Goal: Transaction & Acquisition: Obtain resource

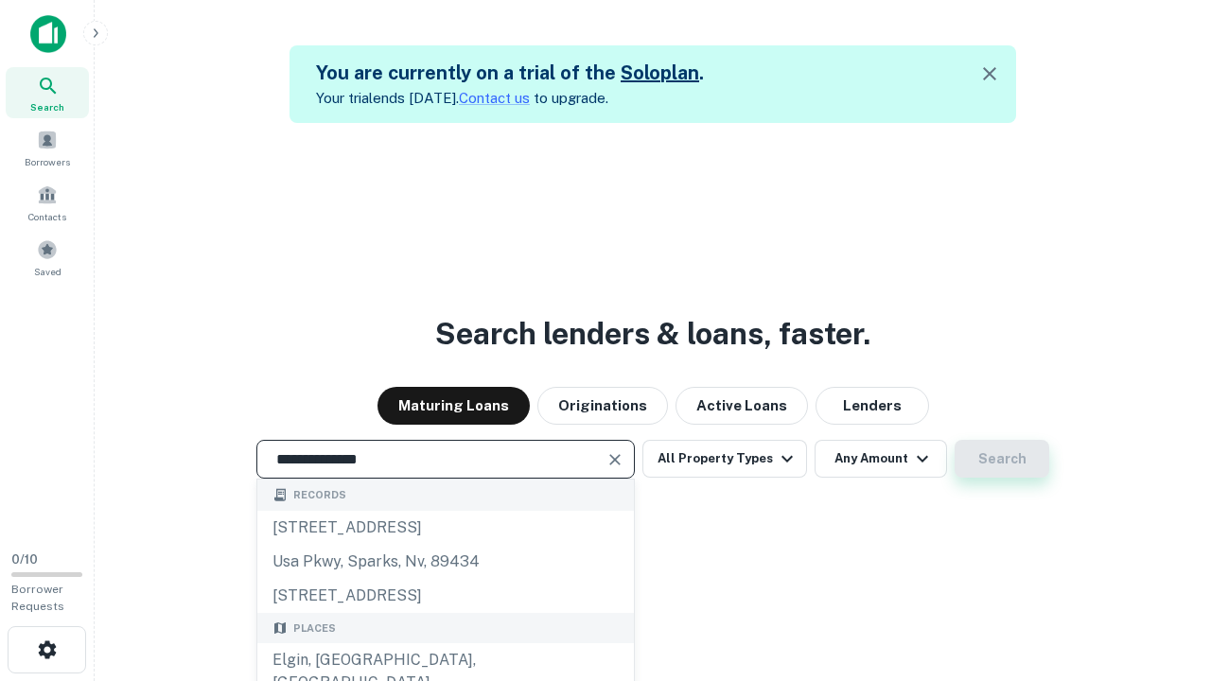
type input "**********"
click at [955, 440] on button "Search" at bounding box center [1002, 459] width 95 height 38
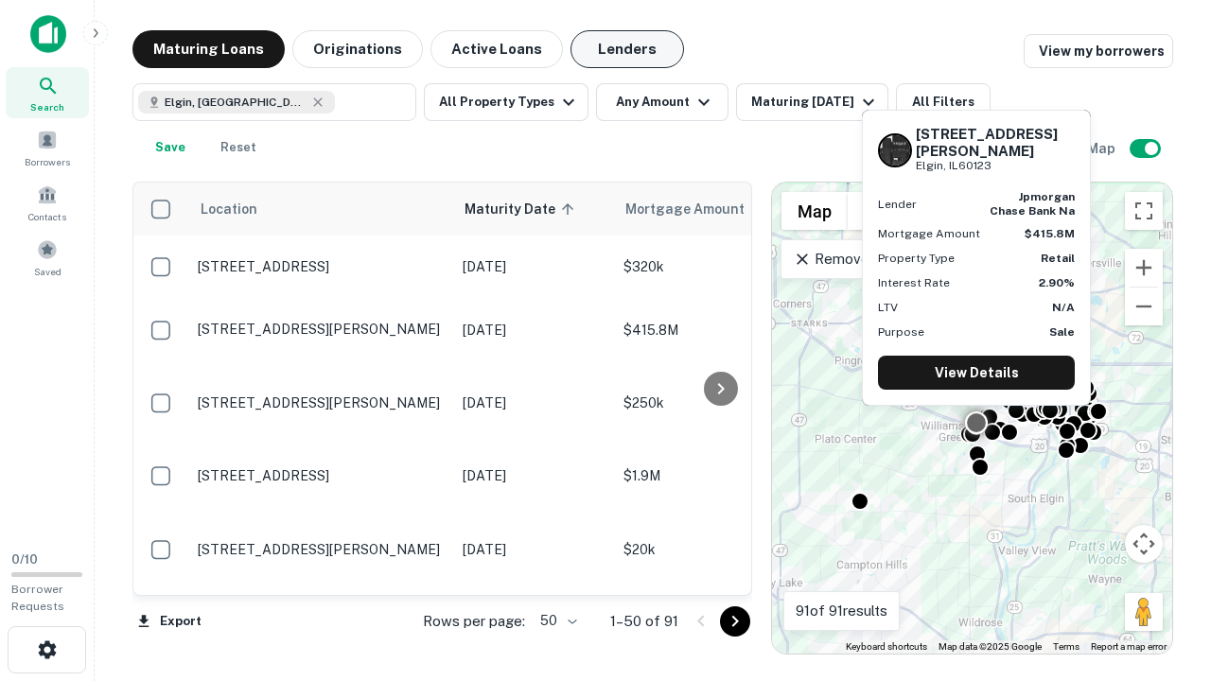
click at [627, 49] on button "Lenders" at bounding box center [628, 49] width 114 height 38
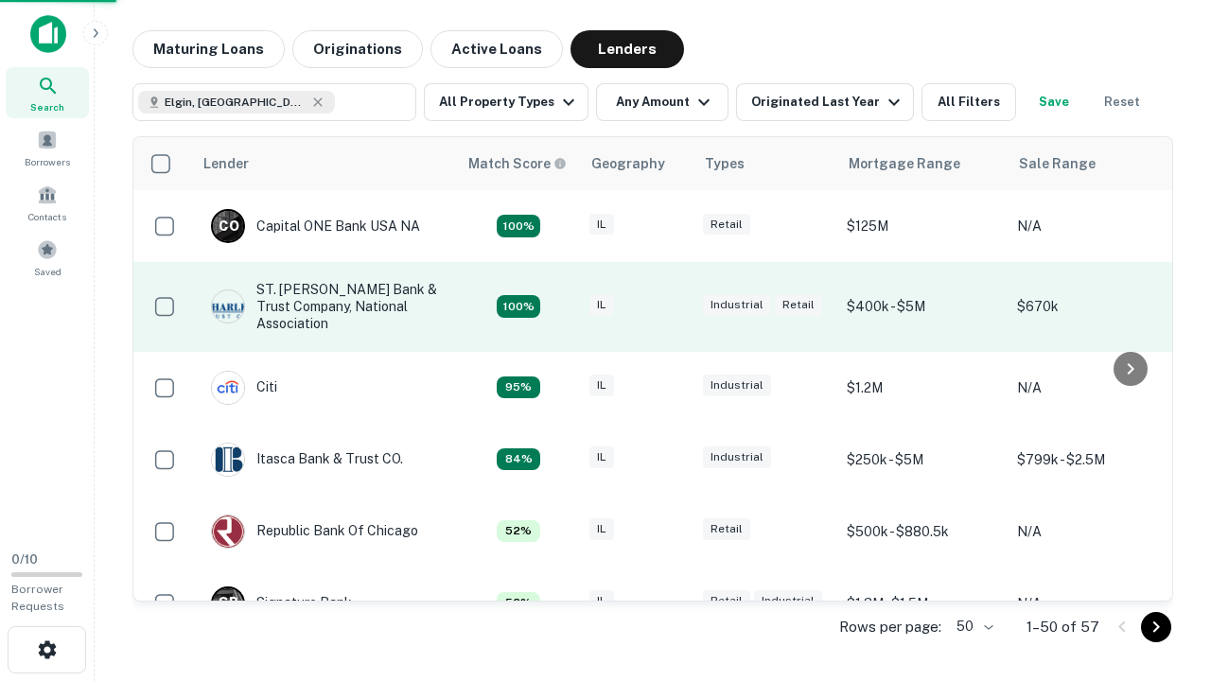
click at [672, 307] on div "IL" at bounding box center [637, 307] width 95 height 26
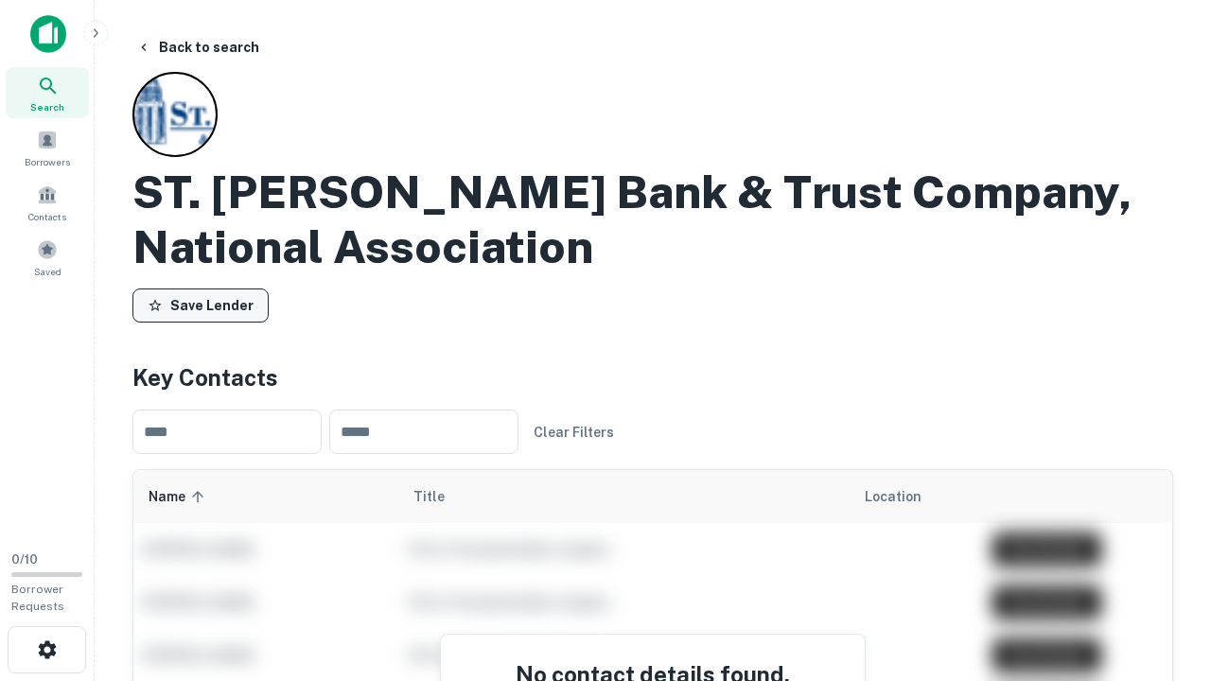
click at [201, 306] on button "Save Lender" at bounding box center [200, 306] width 136 height 34
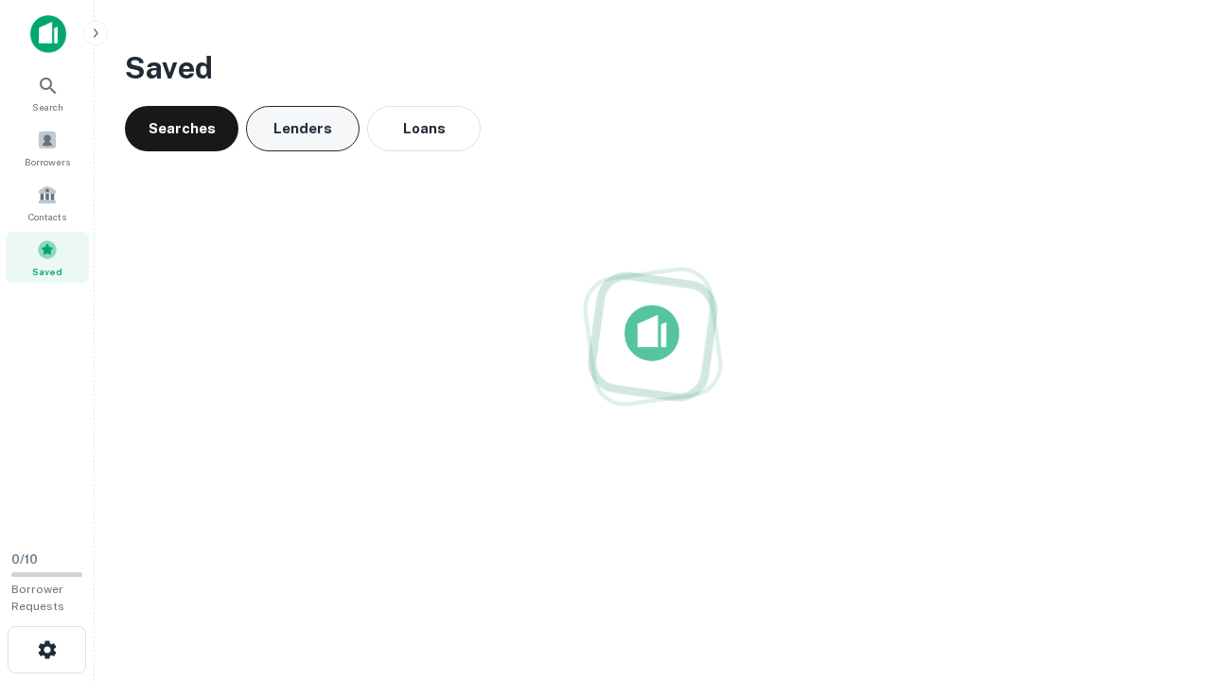
click at [303, 129] on button "Lenders" at bounding box center [303, 128] width 114 height 45
